Goal: Task Accomplishment & Management: Manage account settings

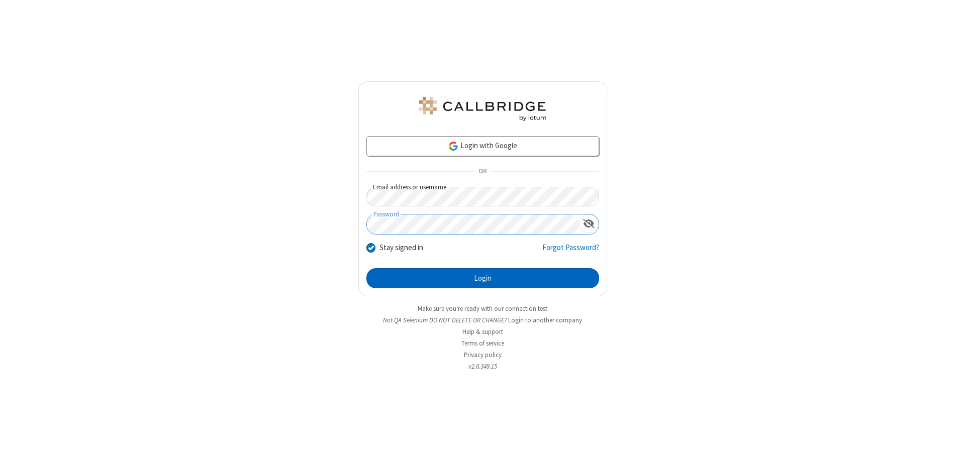
click at [483, 278] on button "Login" at bounding box center [482, 278] width 233 height 20
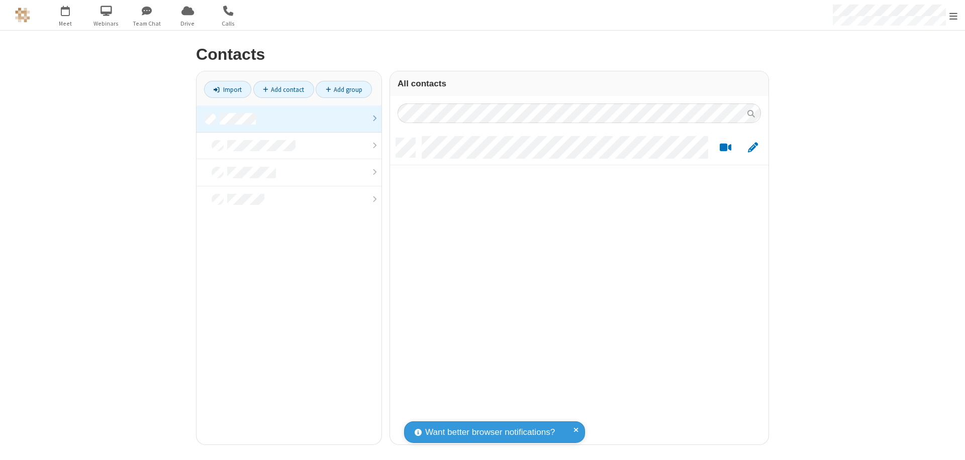
scroll to position [307, 371]
click at [289, 119] on link at bounding box center [289, 119] width 185 height 27
click at [283, 89] on link "Add contact" at bounding box center [283, 89] width 61 height 17
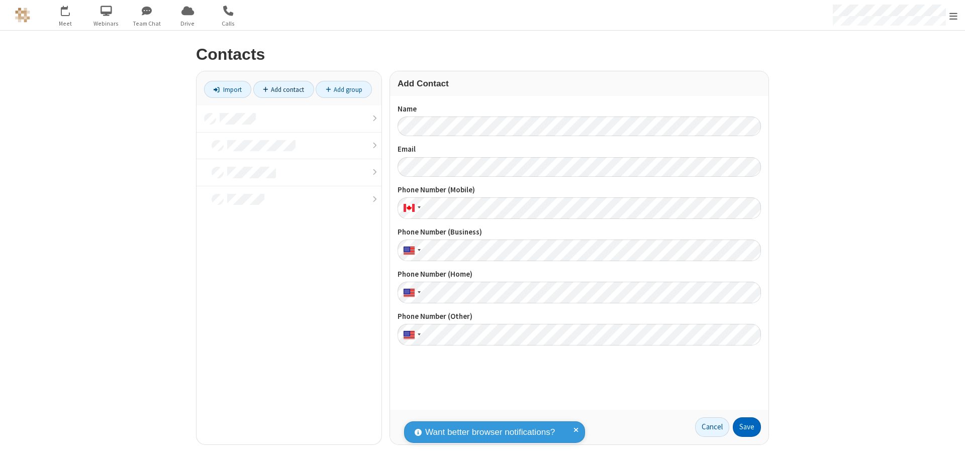
click at [747, 427] on button "Save" at bounding box center [747, 428] width 28 height 20
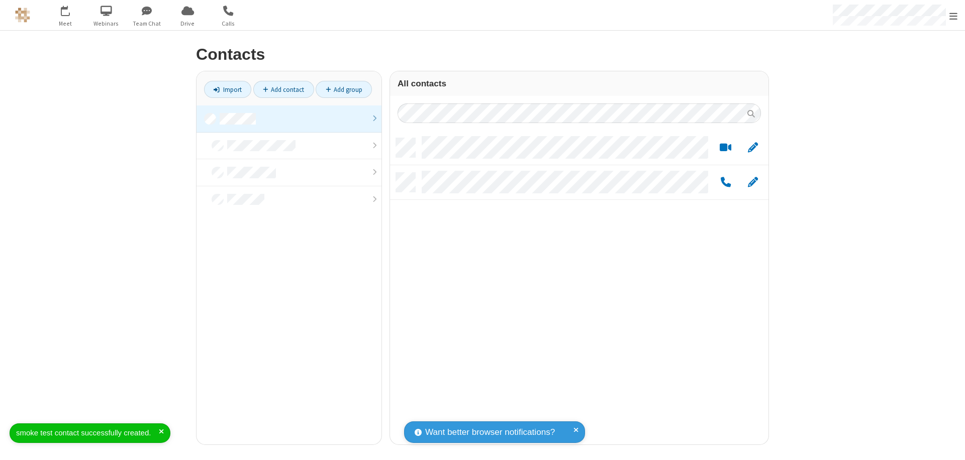
scroll to position [307, 371]
